Goal: Check status: Check status

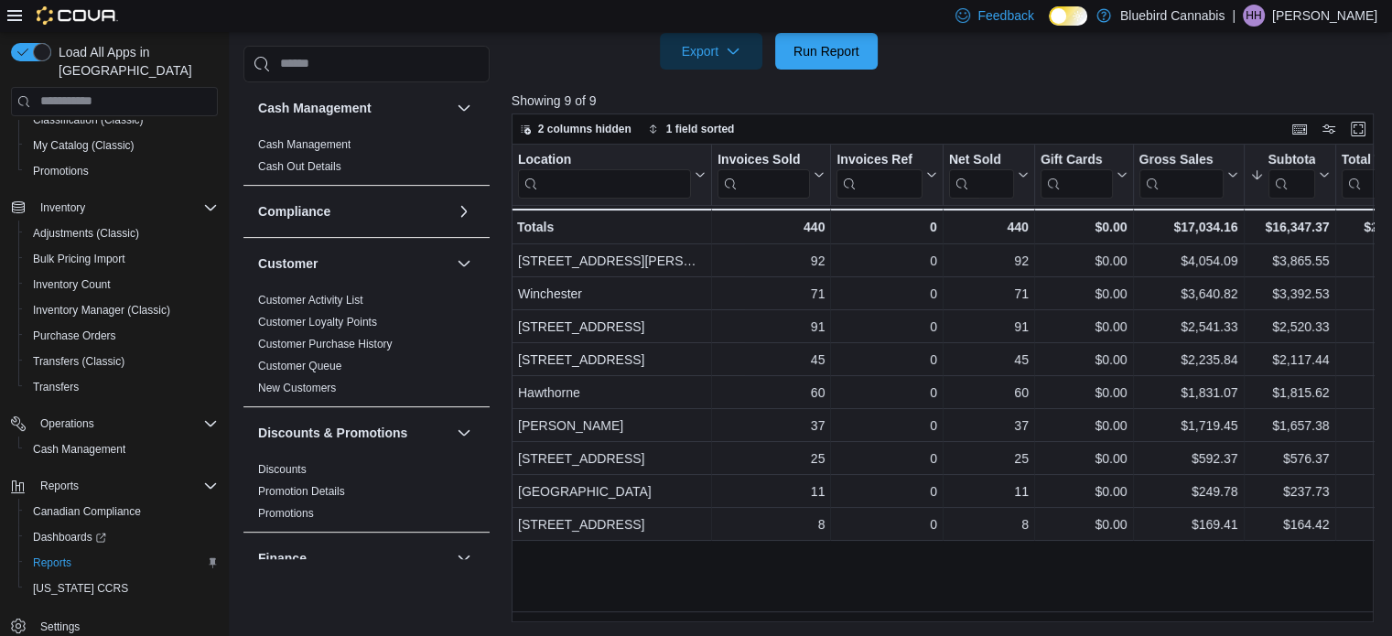
scroll to position [1153, 0]
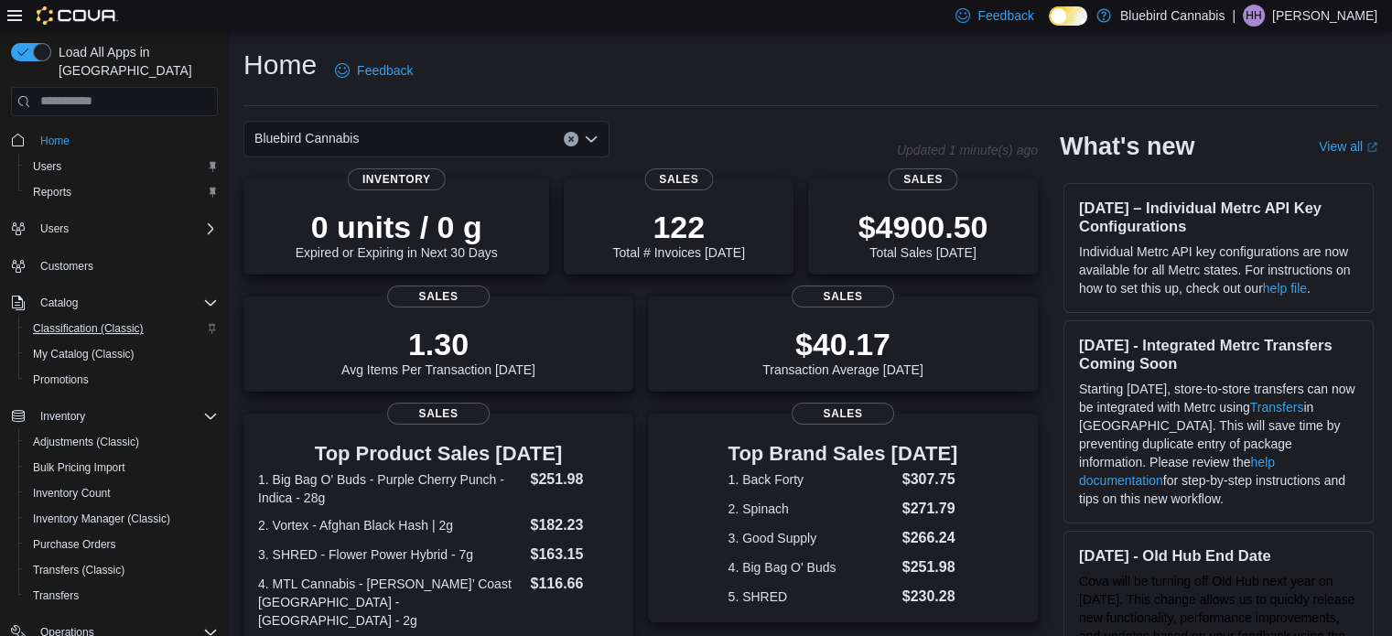
scroll to position [209, 0]
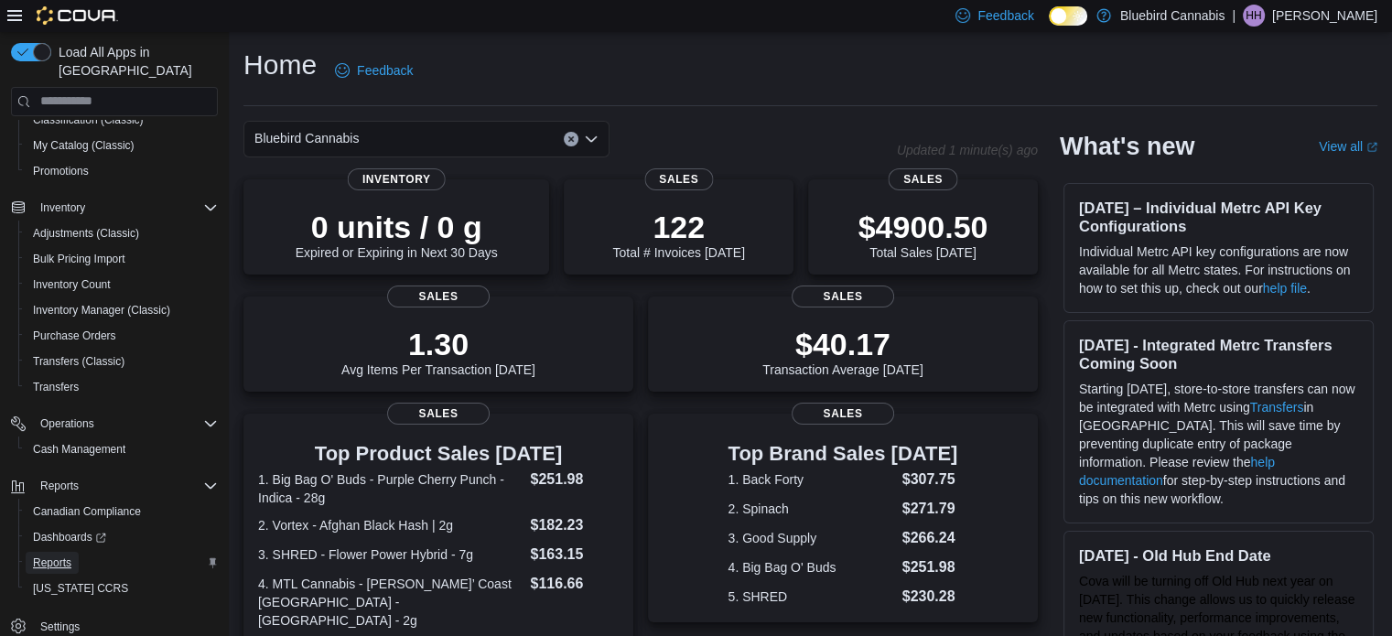
click at [53, 556] on span "Reports" at bounding box center [52, 563] width 38 height 15
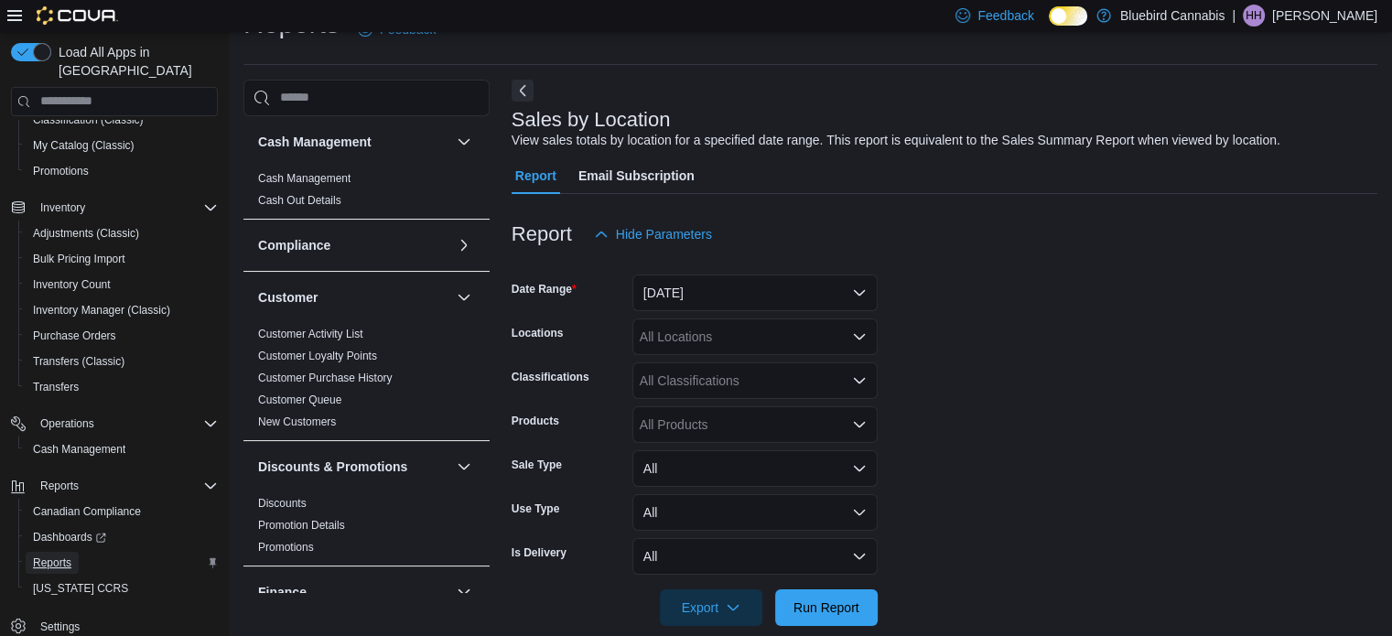
scroll to position [42, 0]
click at [841, 593] on span "Run Report" at bounding box center [826, 606] width 81 height 37
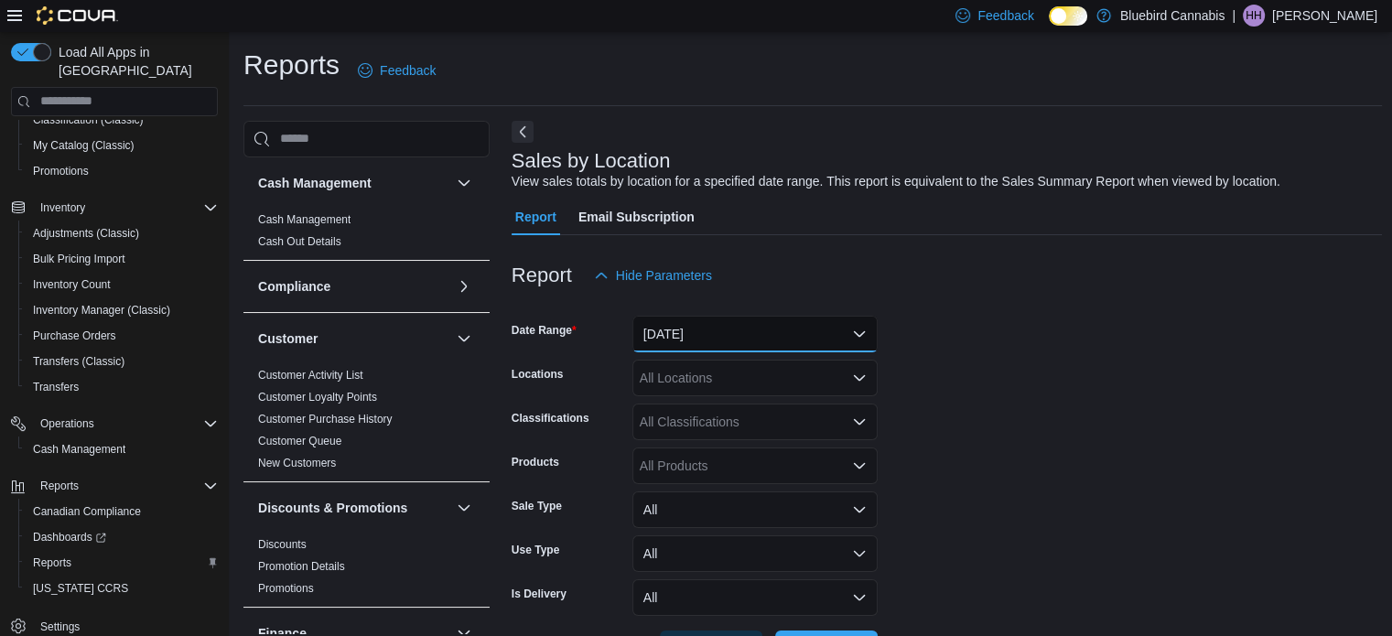
click at [824, 335] on button "Yesterday" at bounding box center [754, 334] width 245 height 37
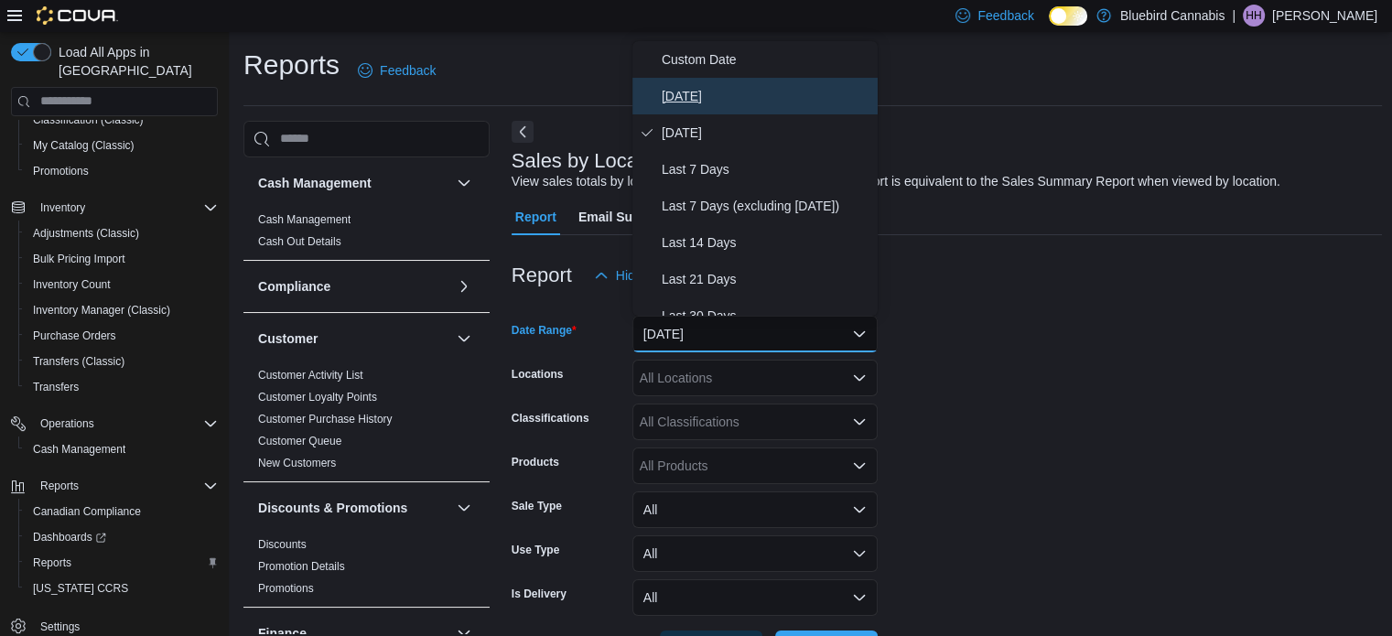
click at [706, 100] on span "[DATE]" at bounding box center [766, 96] width 209 height 22
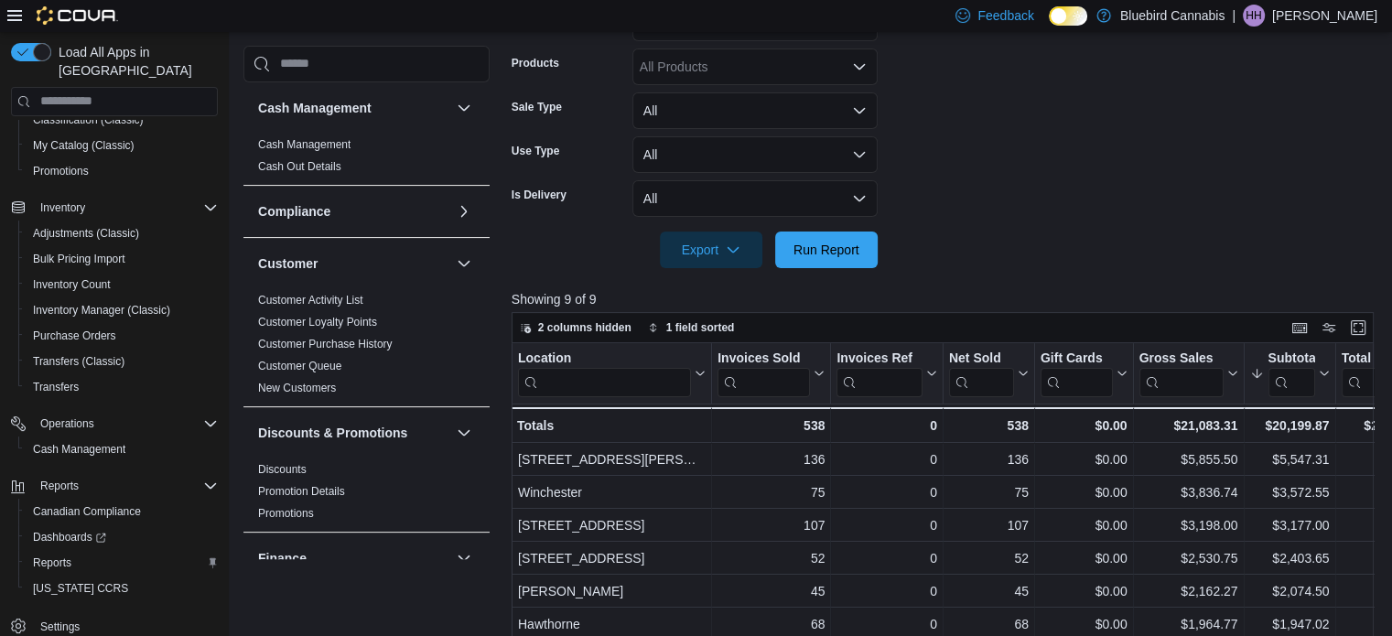
scroll to position [410, 0]
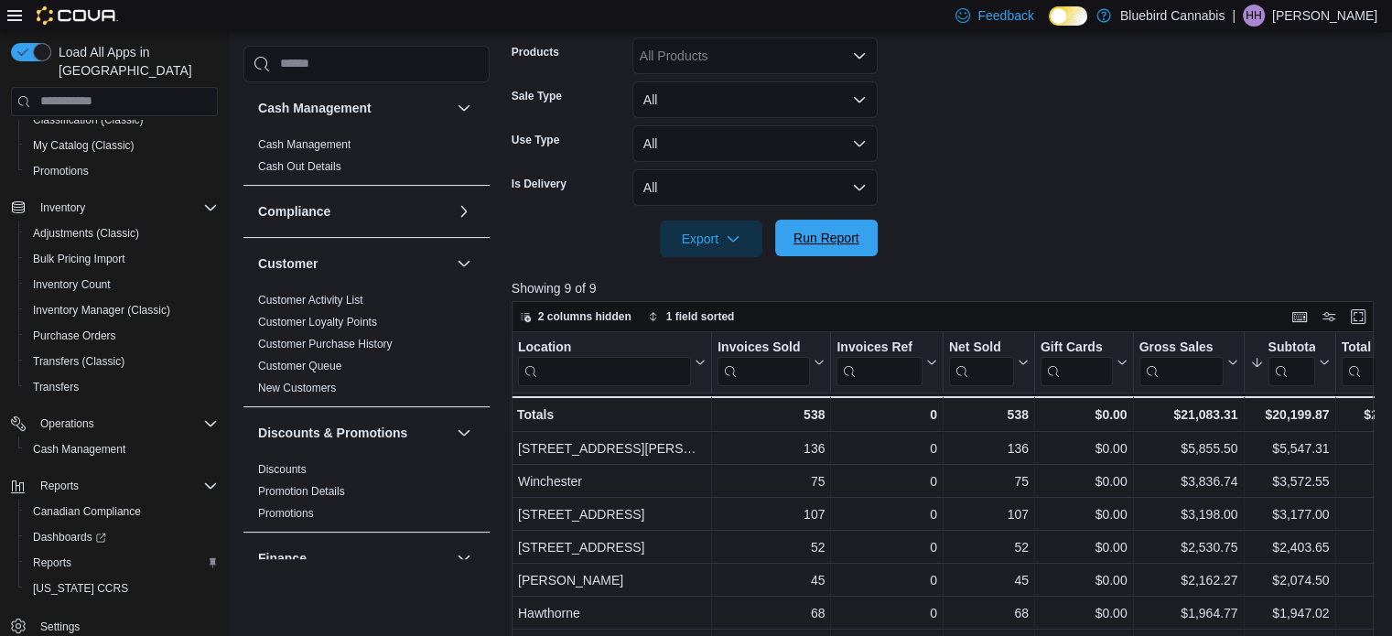
click at [827, 228] on span "Run Report" at bounding box center [826, 238] width 81 height 37
